Goal: Find specific page/section: Find specific page/section

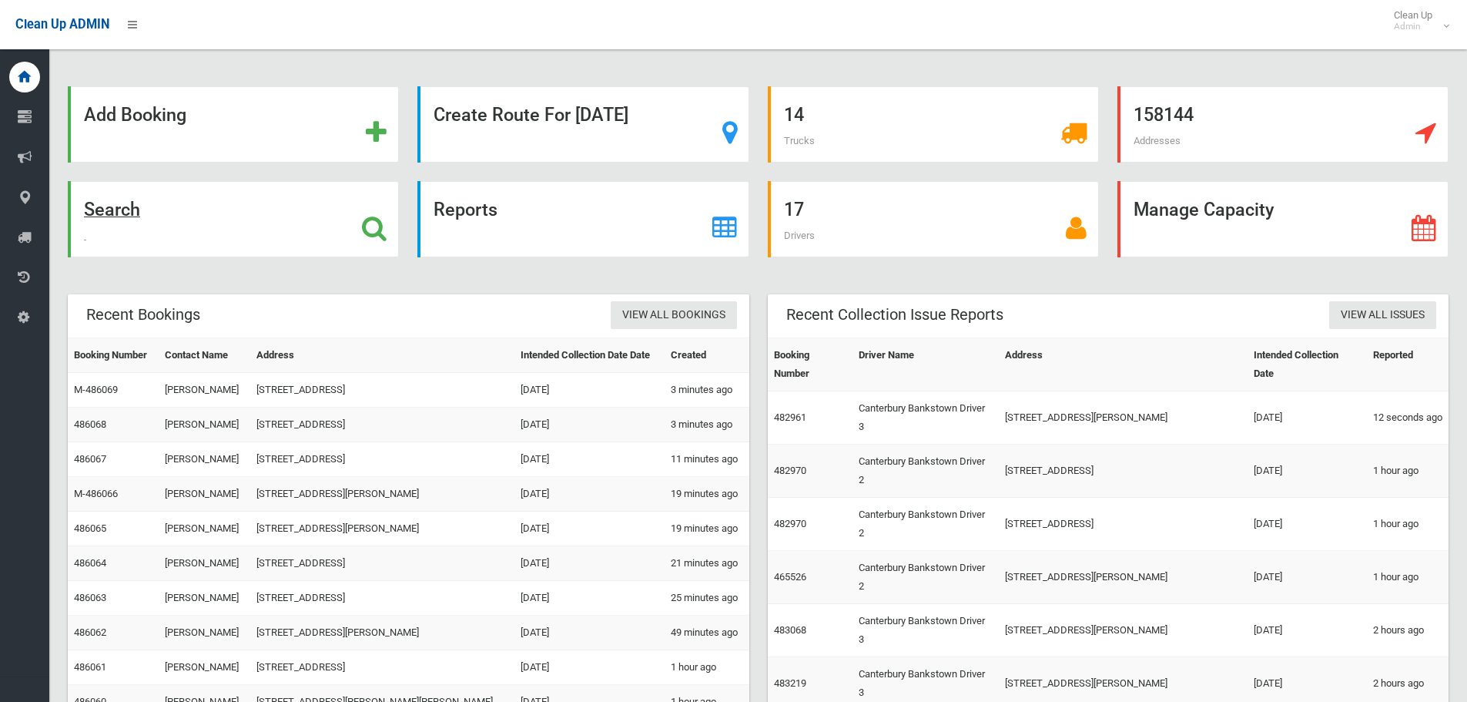
click at [125, 206] on strong "Search" at bounding box center [112, 210] width 56 height 22
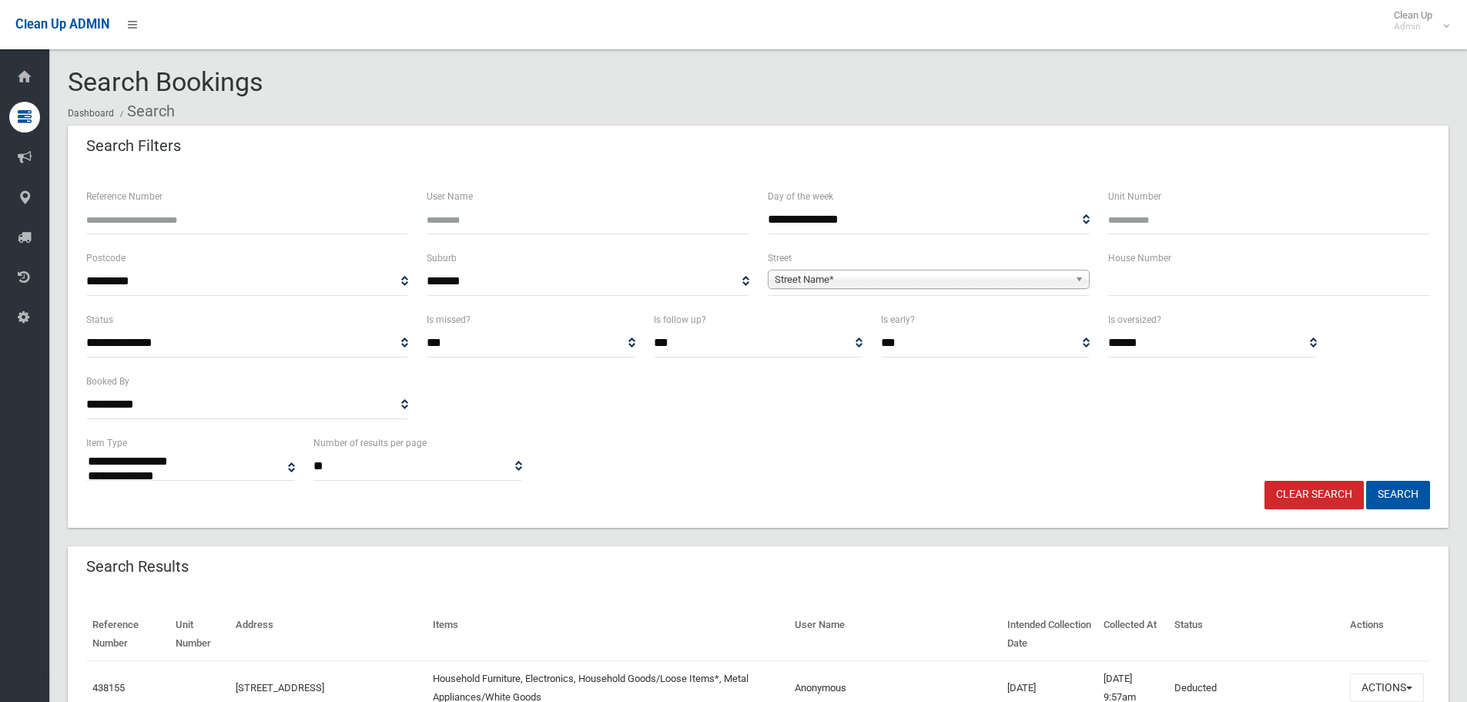
select select
click at [1154, 287] on input "text" at bounding box center [1269, 281] width 322 height 28
type input "*"
click at [994, 279] on span "Street Name*" at bounding box center [922, 279] width 294 height 18
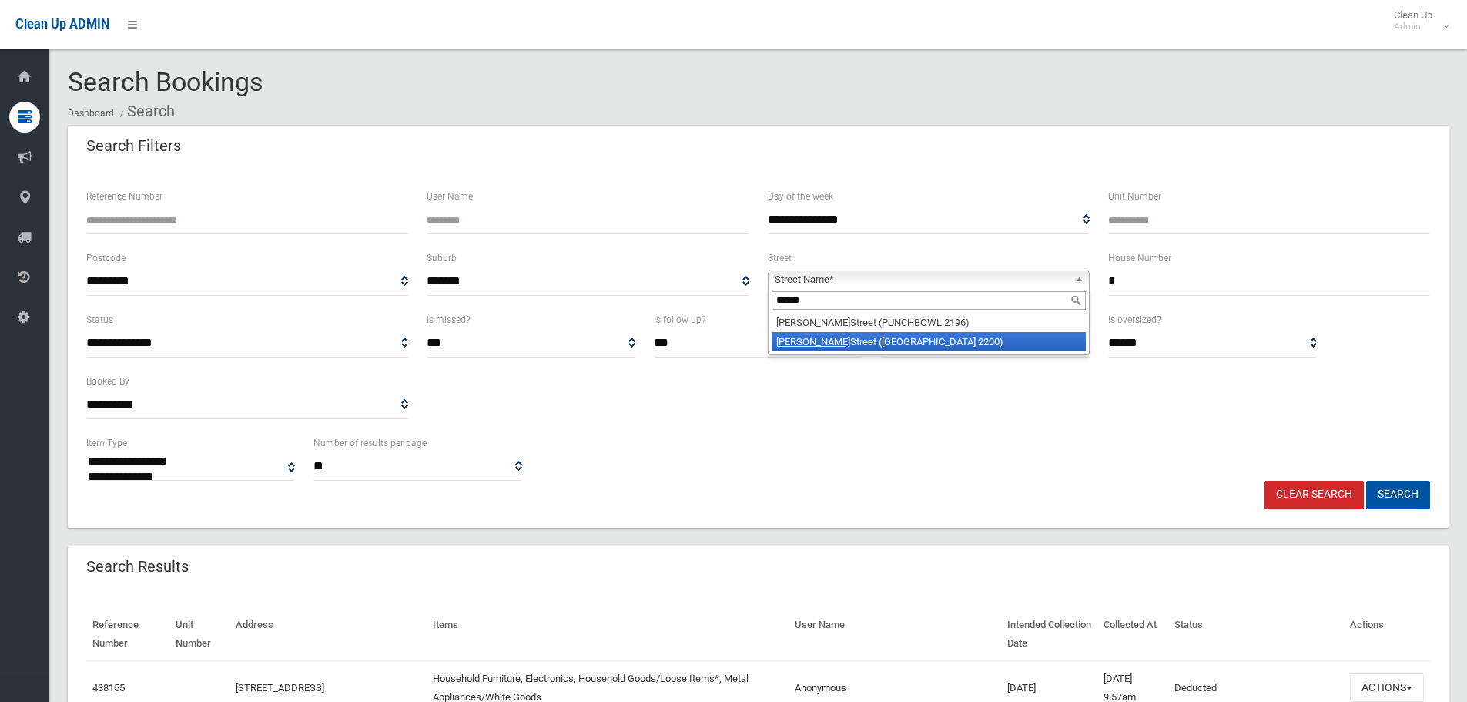
type input "******"
click at [893, 344] on li "[PERSON_NAME] Street ([GEOGRAPHIC_DATA] 2200)" at bounding box center [929, 341] width 314 height 19
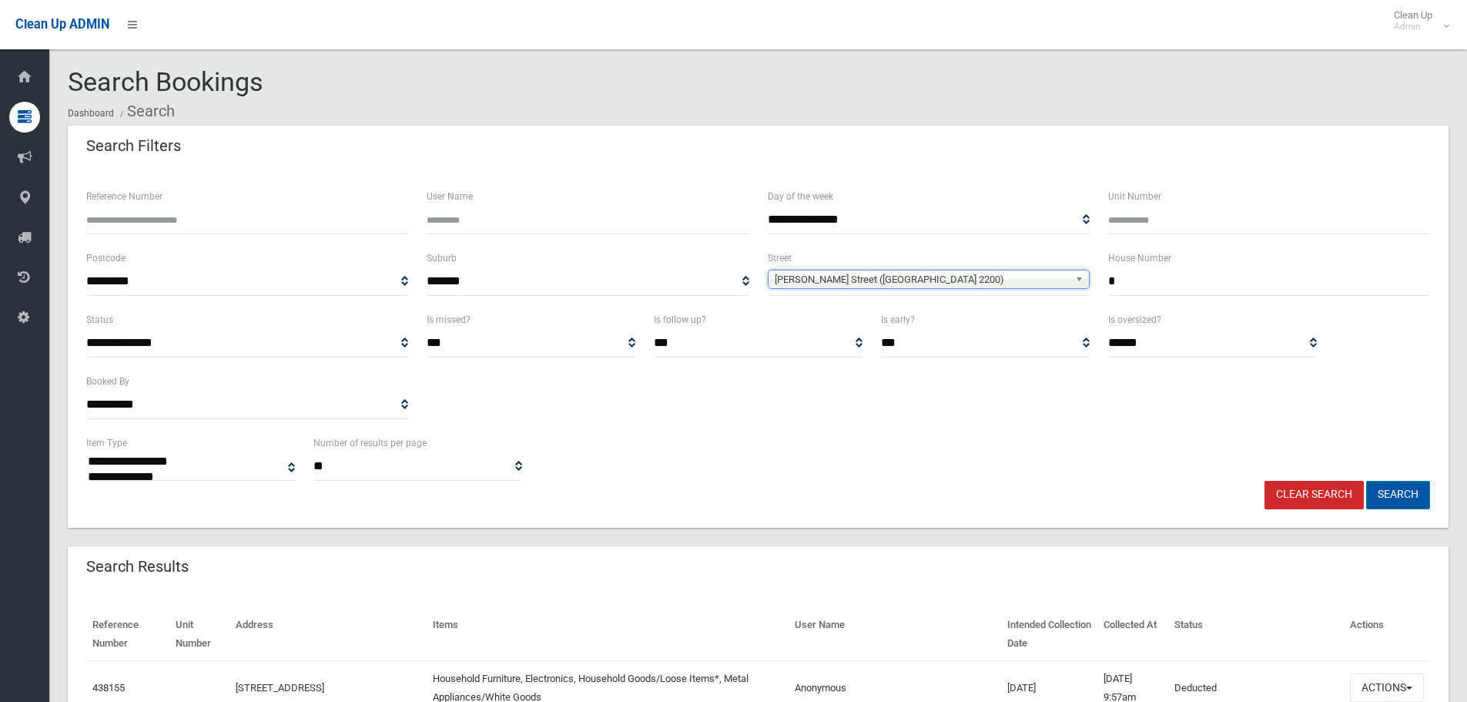
click at [1396, 488] on button "Search" at bounding box center [1398, 495] width 64 height 28
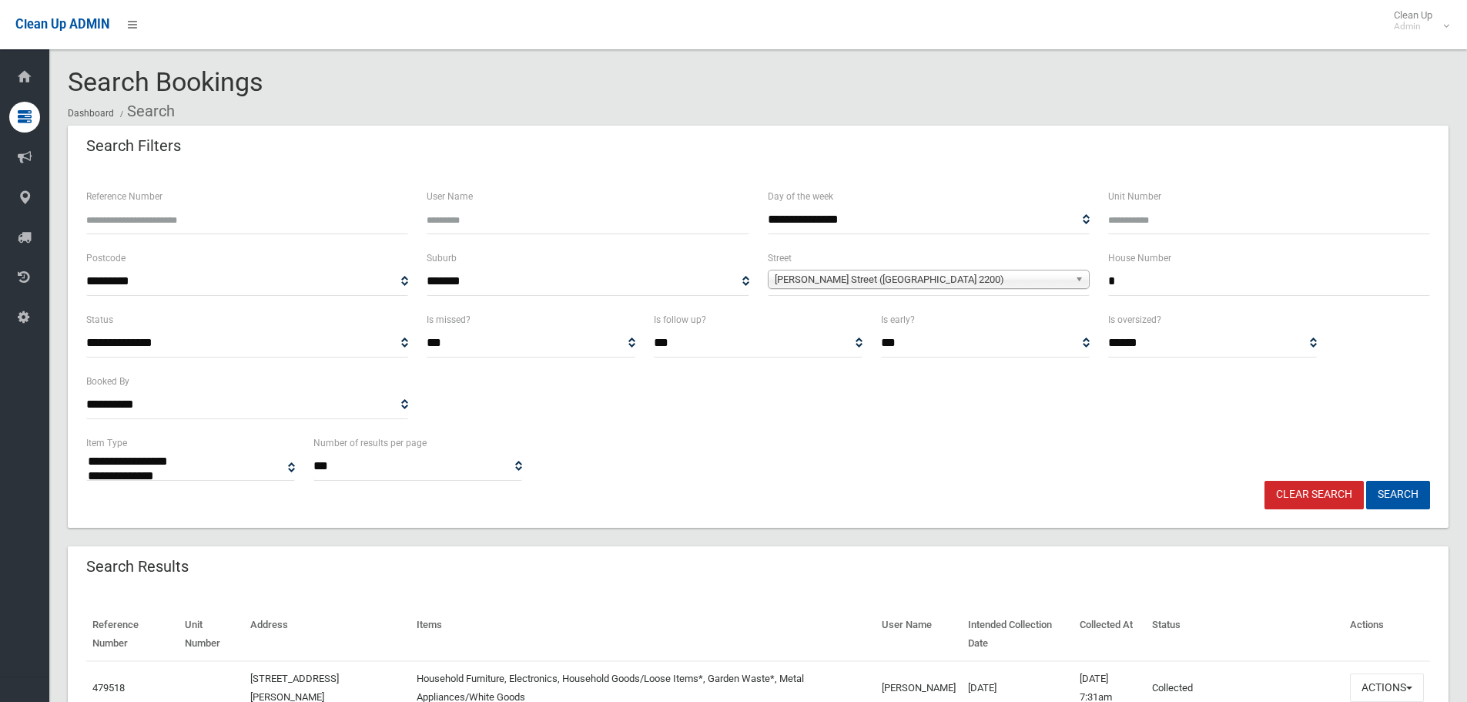
select select
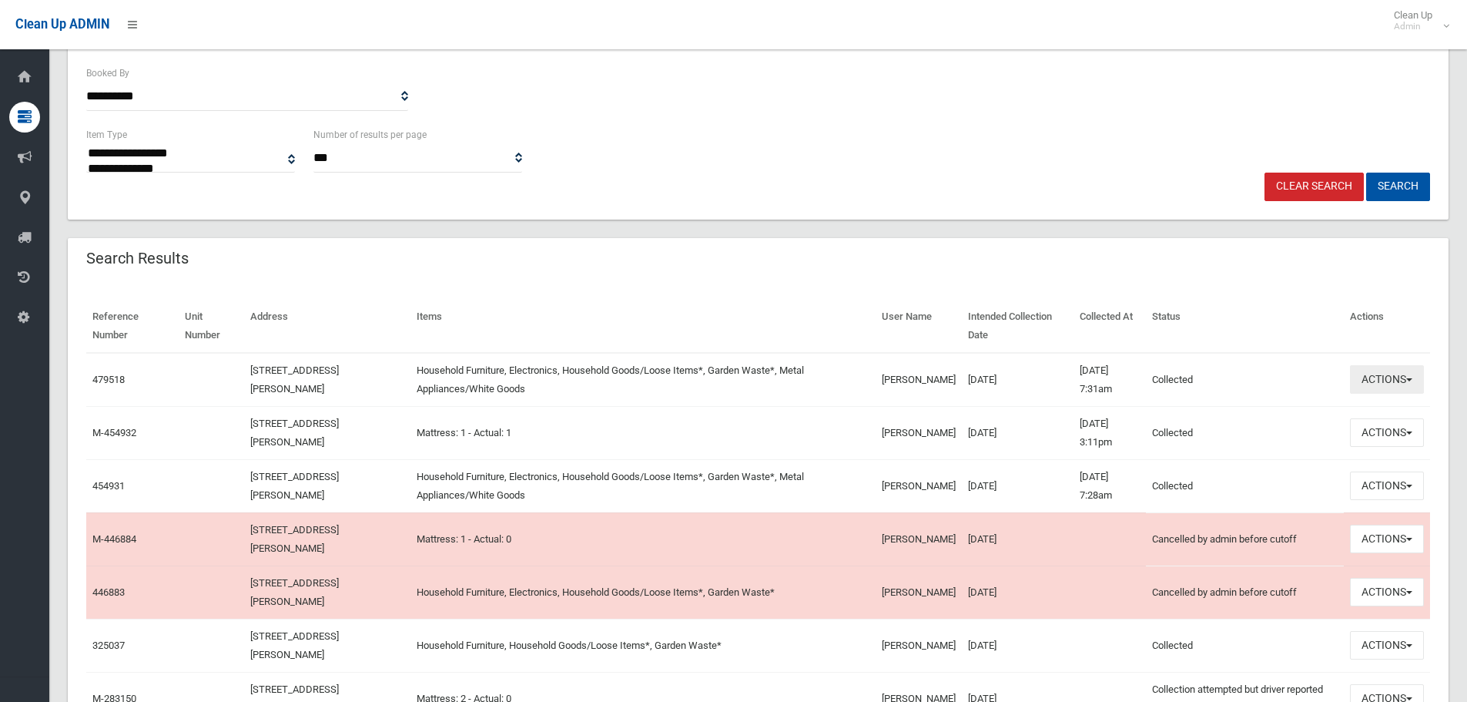
click at [1355, 374] on button "Actions" at bounding box center [1387, 379] width 74 height 28
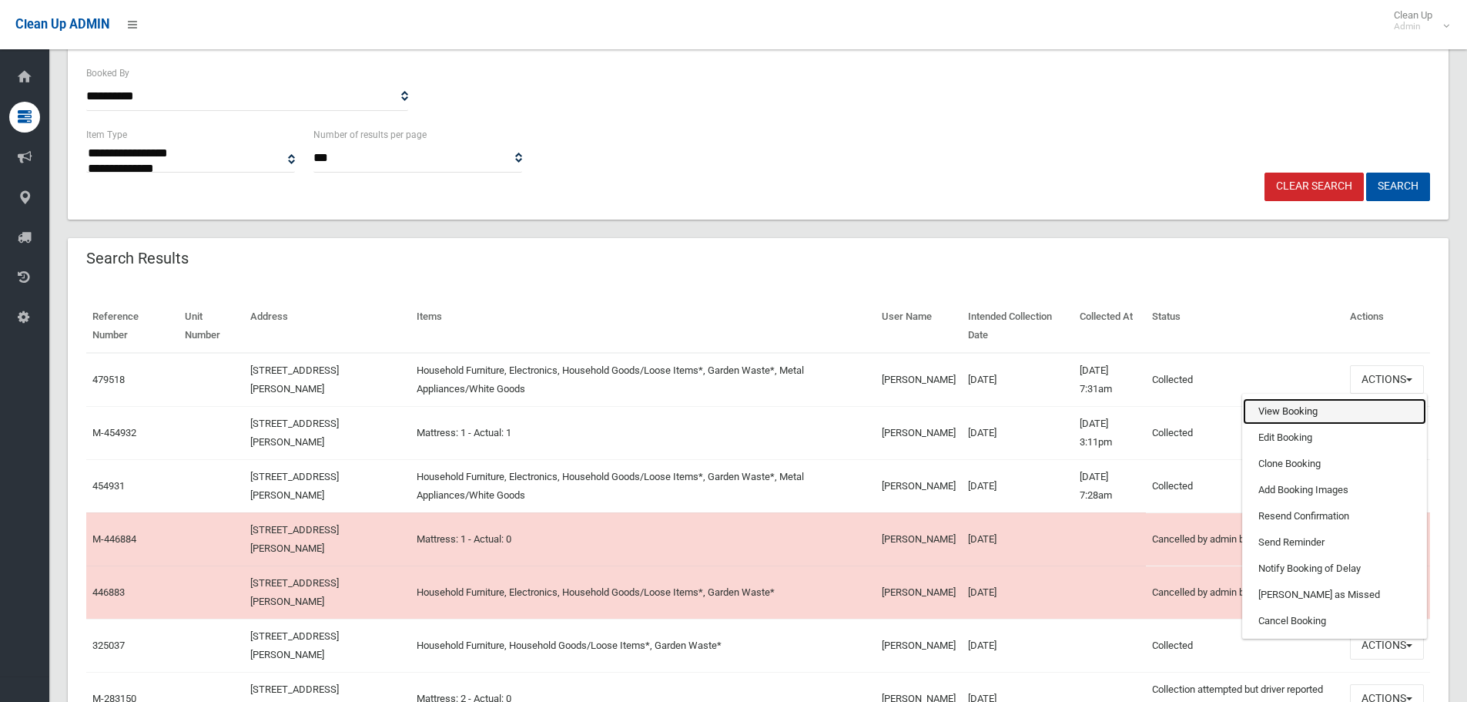
click at [1279, 407] on link "View Booking" at bounding box center [1334, 411] width 183 height 26
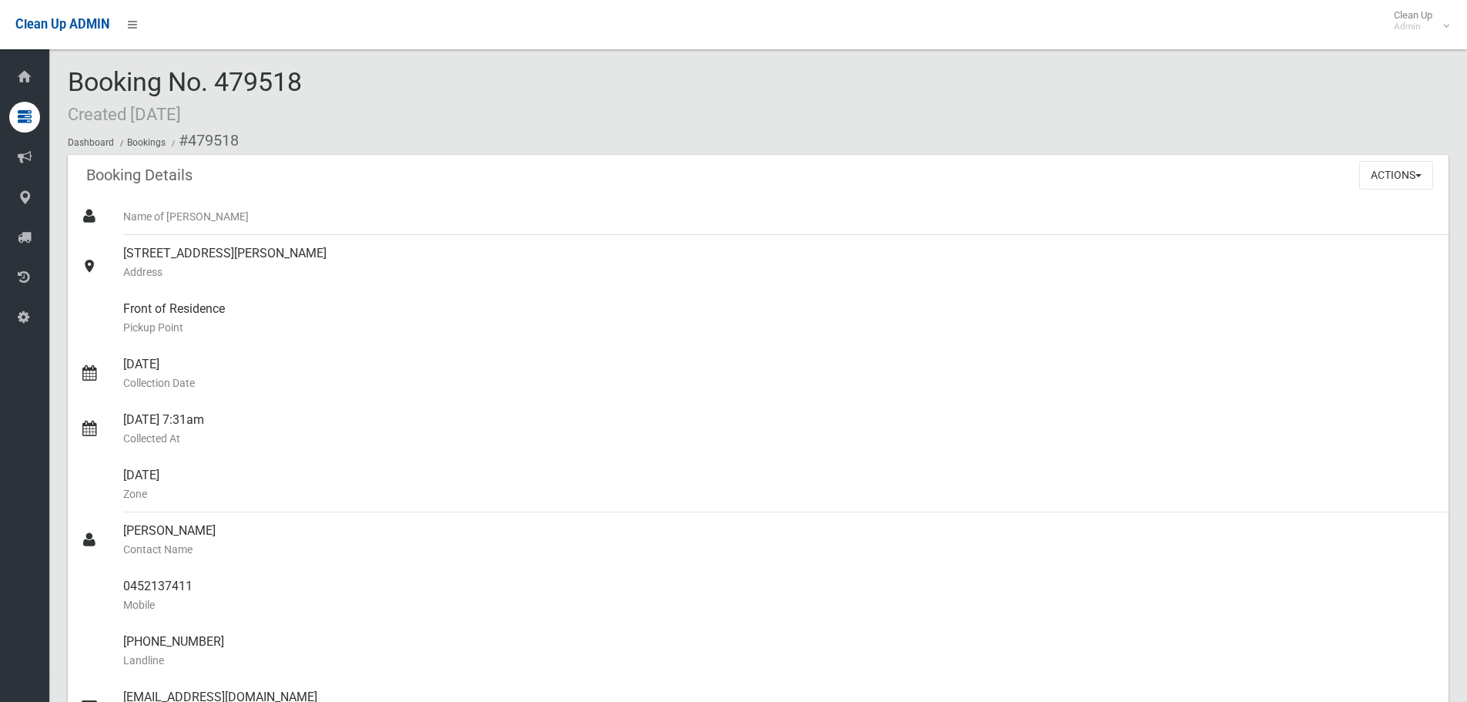
scroll to position [693, 0]
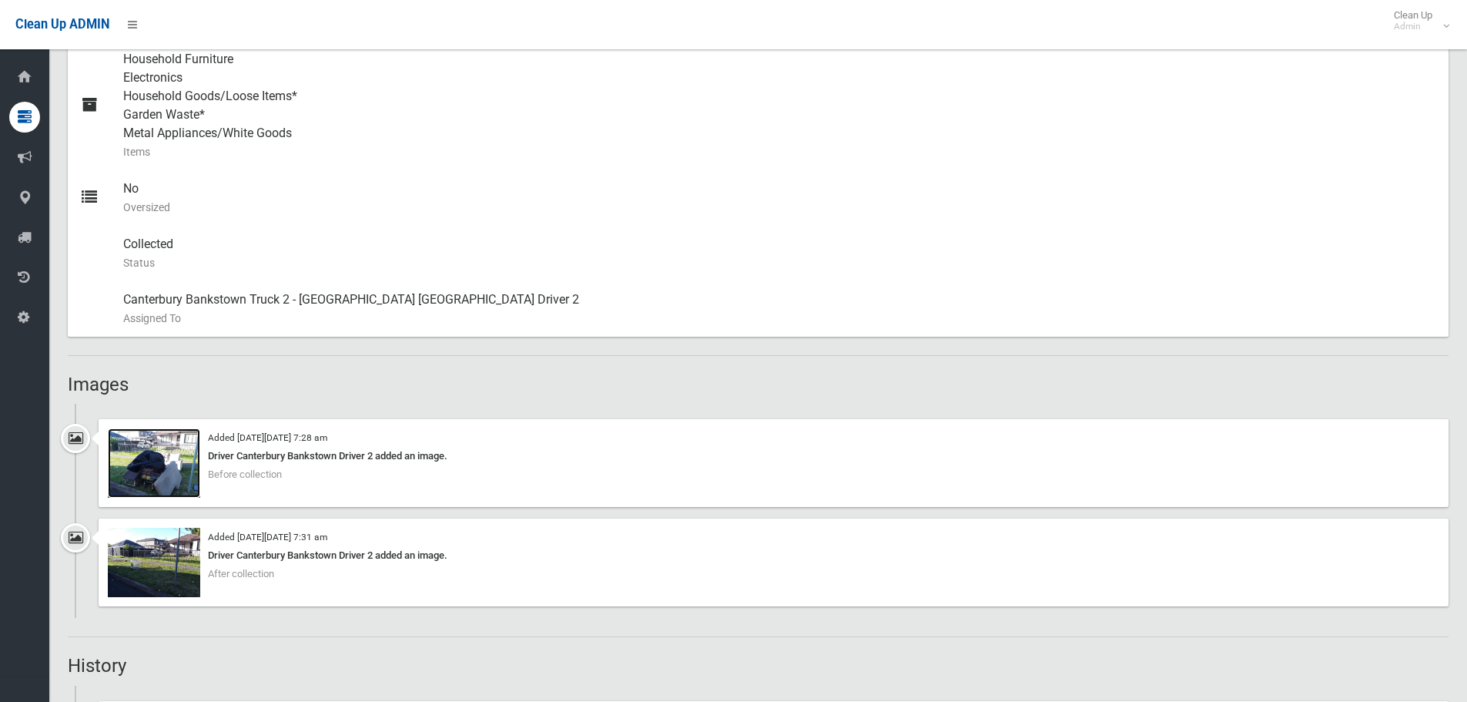
click at [175, 461] on img at bounding box center [154, 462] width 92 height 69
click at [180, 463] on img at bounding box center [154, 462] width 92 height 69
click at [171, 569] on img at bounding box center [154, 562] width 92 height 69
